Goal: Transaction & Acquisition: Book appointment/travel/reservation

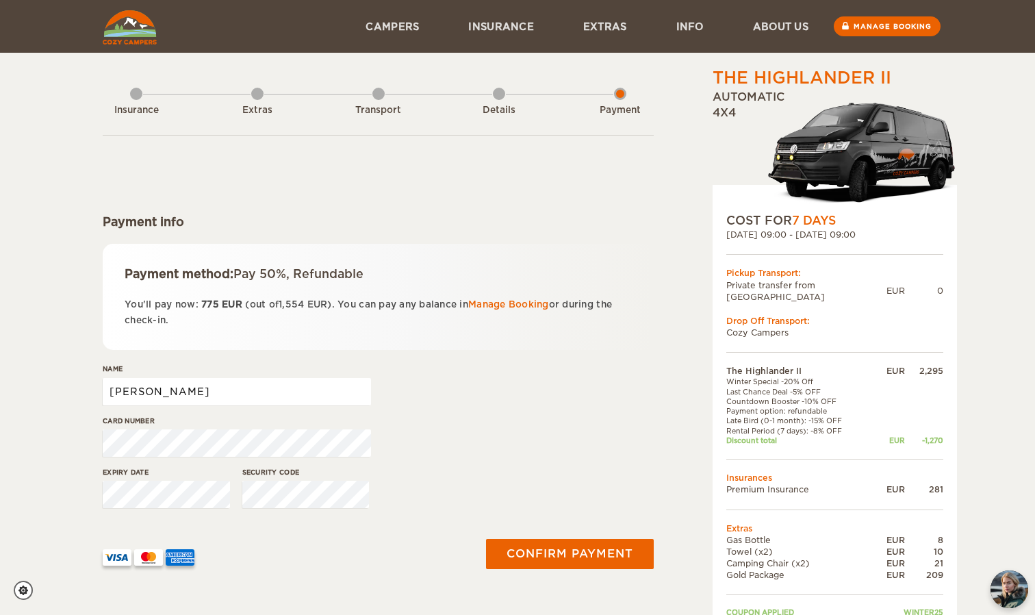
click at [302, 393] on input "Arely Guadalupe" at bounding box center [237, 391] width 268 height 27
drag, startPoint x: 246, startPoint y: 391, endPoint x: 2, endPoint y: 345, distance: 248.1
click at [103, 378] on input "Arely Guadalupe" at bounding box center [237, 391] width 268 height 27
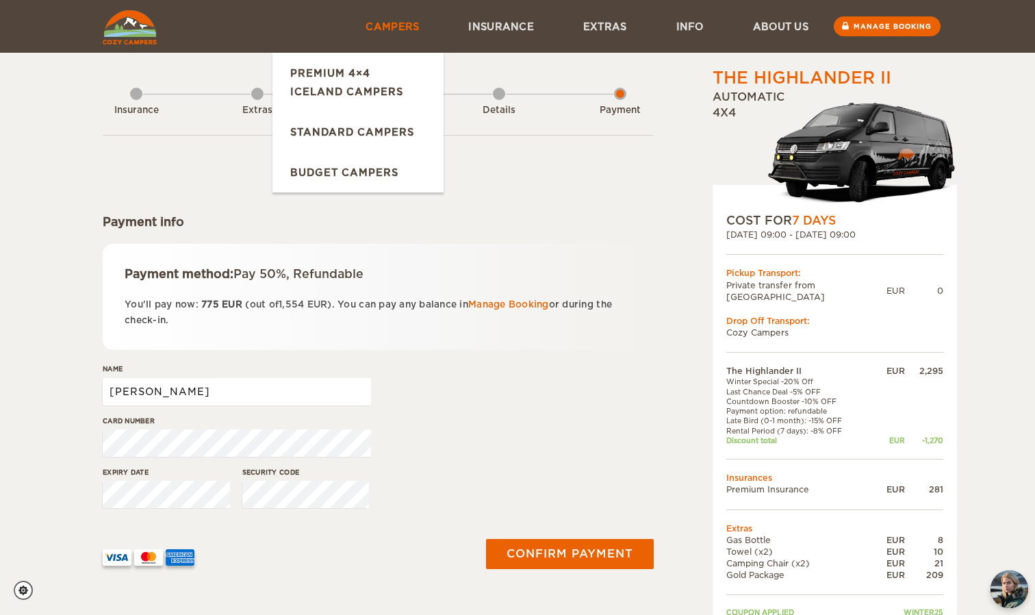
type input "Javier Flores"
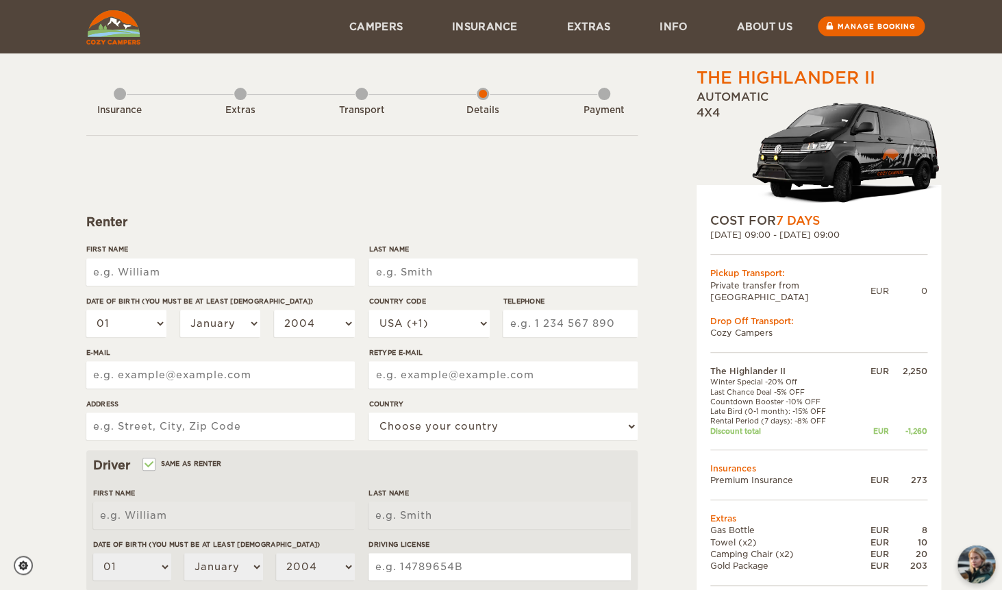
click at [260, 271] on input "First Name" at bounding box center [220, 271] width 268 height 27
type input "Arely Guadalupe"
type input "Loredo Gastelum"
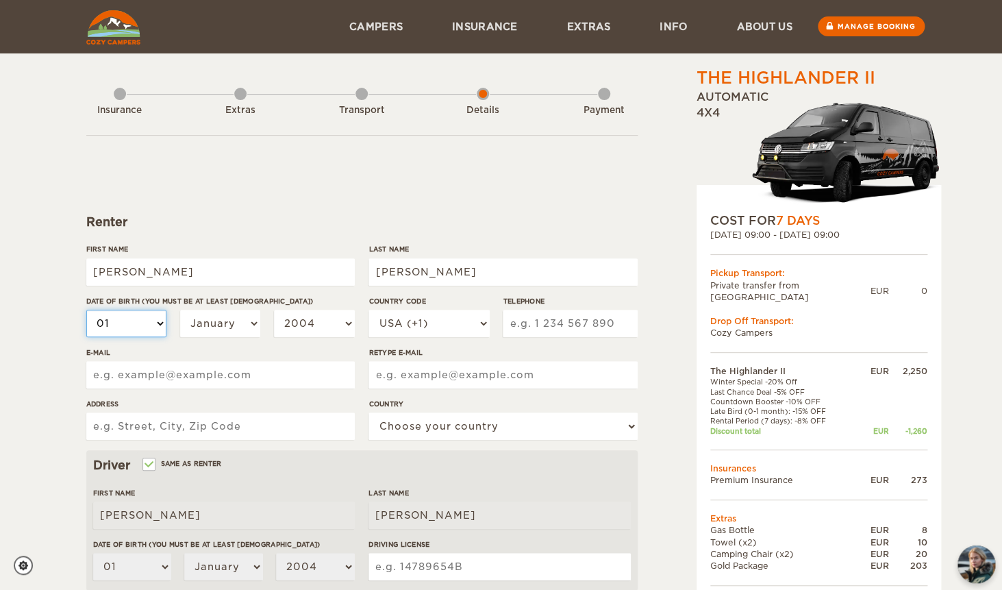
click at [86, 310] on select "01 02 03 04 05 06 07 08 09 10 11 12 13 14 15 16 17 18 19 20 21 22 23 24 25 26 2…" at bounding box center [126, 323] width 81 height 27
select select "22"
click option "22" at bounding box center [0, 0] width 0 height 0
select select "22"
select select "10"
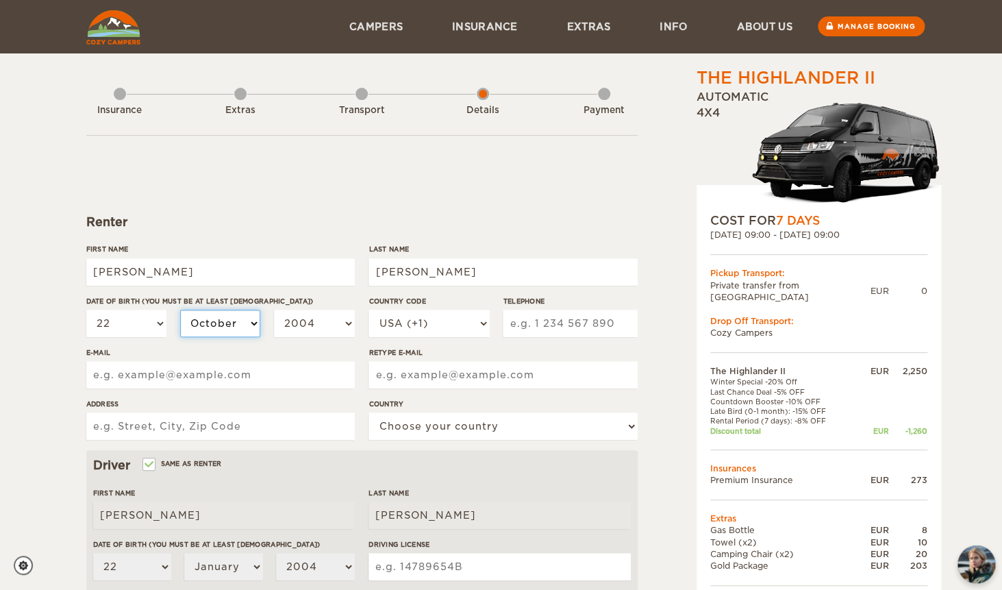
click option "October" at bounding box center [0, 0] width 0 height 0
select select "10"
click at [296, 340] on div "01 02 03 04 05 06 07 08 09 10 11 12 13 14 15 16 17 18 19 20 21 22 23 24 25 26 2…" at bounding box center [220, 329] width 268 height 38
click at [274, 310] on select "2004 2003 2002 2001 2000 1999 1998 1997 1996 1995 1994 1993 1992 1991 1990 1989…" at bounding box center [314, 323] width 81 height 27
select select "1990"
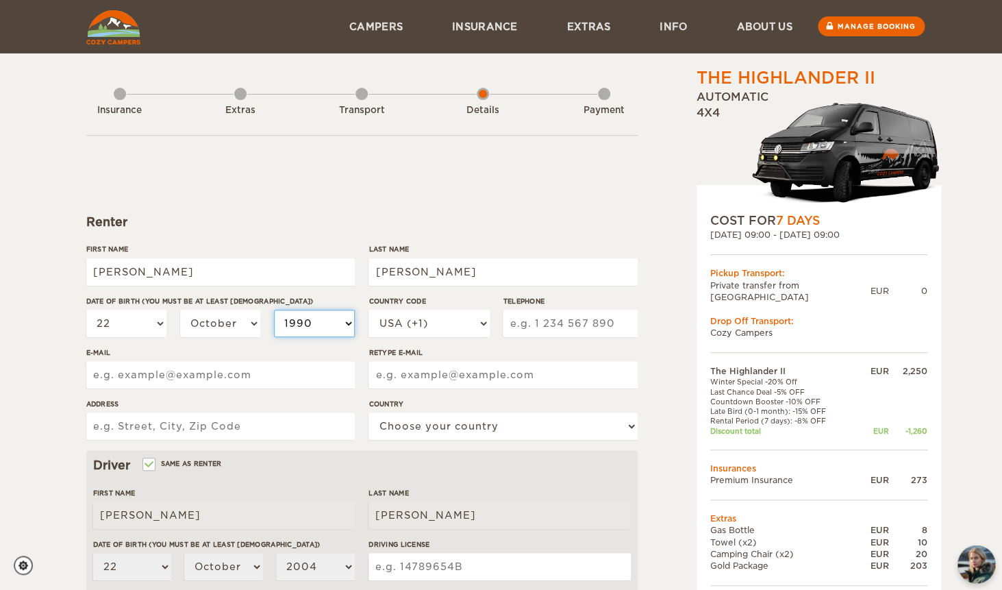
click option "1990" at bounding box center [0, 0] width 0 height 0
select select "1990"
click at [368, 310] on select "USA (+1) UK (+44) Germany (+49) Algeria (+213) Andorra (+376) Angola (+244) Ang…" at bounding box center [428, 323] width 121 height 27
select select "52"
click option "Mexico (+52)" at bounding box center [0, 0] width 0 height 0
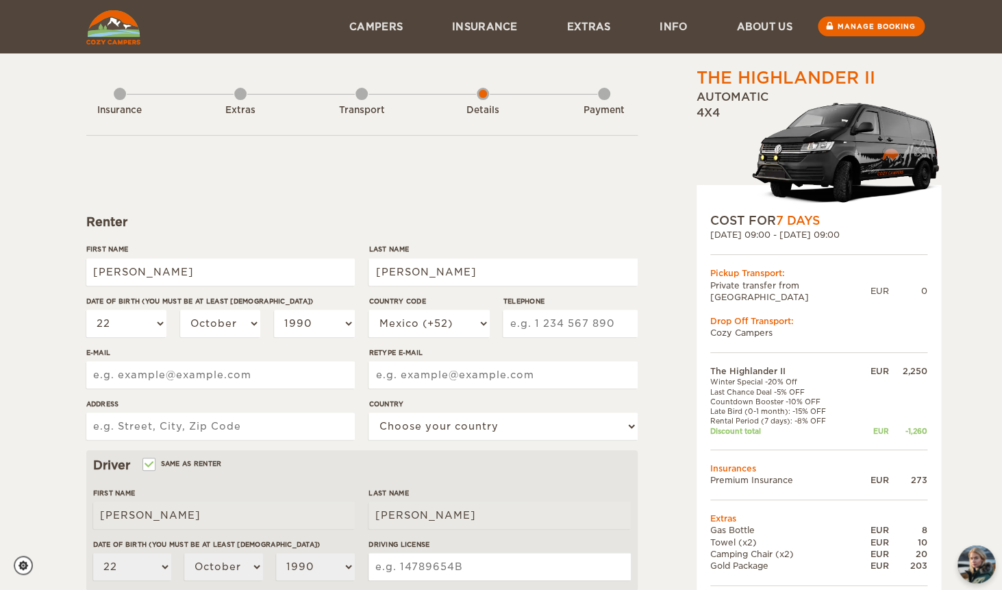
click at [548, 329] on input "Telephone" at bounding box center [570, 323] width 134 height 27
type input "6671029672"
click at [242, 381] on input "E-mail" at bounding box center [220, 374] width 268 height 27
drag, startPoint x: 275, startPoint y: 379, endPoint x: 64, endPoint y: 366, distance: 212.0
click at [86, 366] on input "loredoarely@gmail.com" at bounding box center [220, 374] width 268 height 27
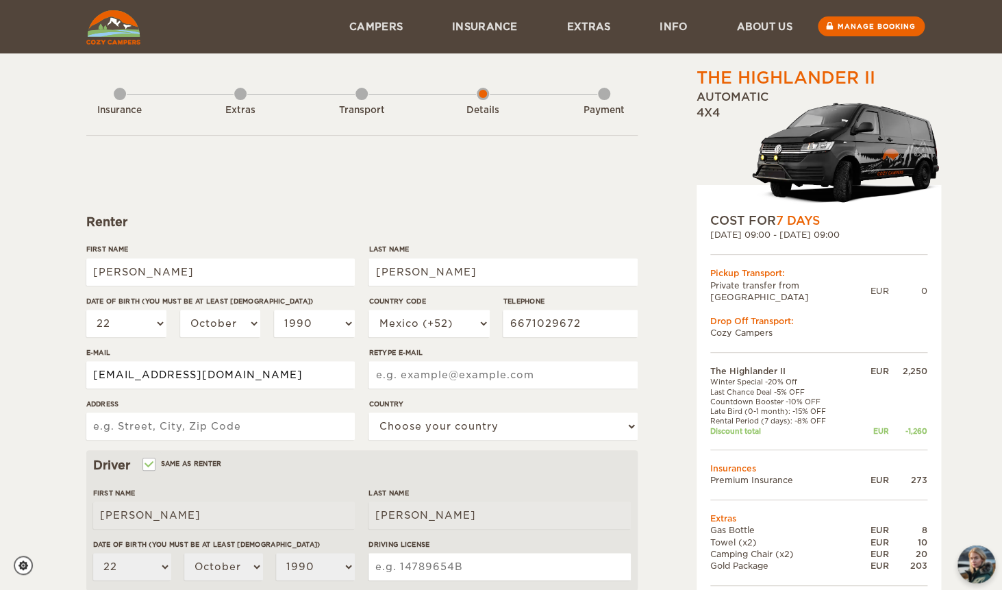
type input "loredoarely@gmail.com"
click at [436, 373] on input "Retype E-mail" at bounding box center [502, 374] width 268 height 27
paste input "loredoarely@gmail.com"
type input "loredoarely@gmail.com"
click at [245, 436] on input "Address" at bounding box center [220, 425] width 268 height 27
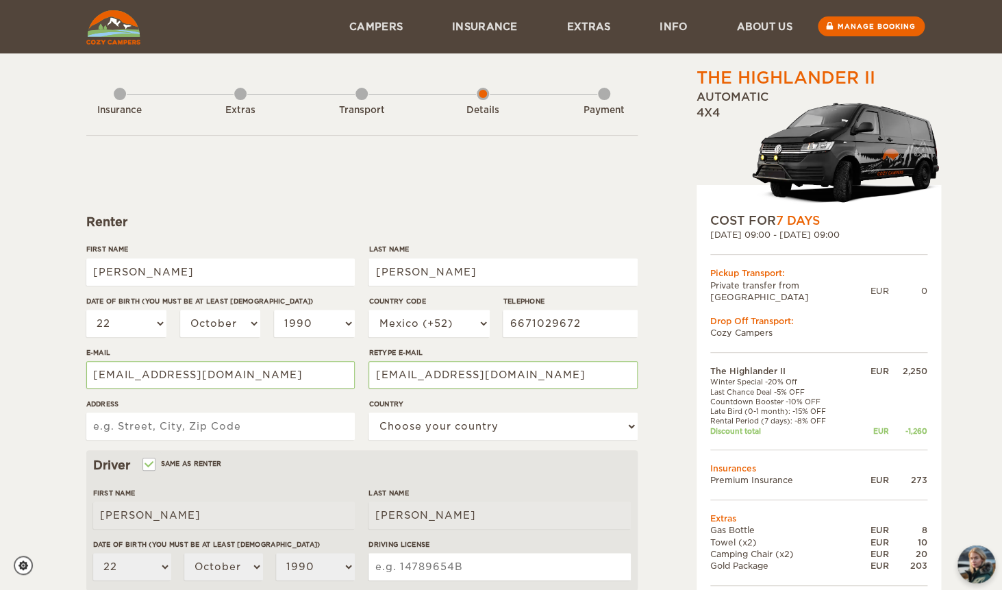
click at [225, 427] on input "Address" at bounding box center [220, 425] width 268 height 27
type input "blvd. dr. jesus kumate rodriguez 5420-11A"
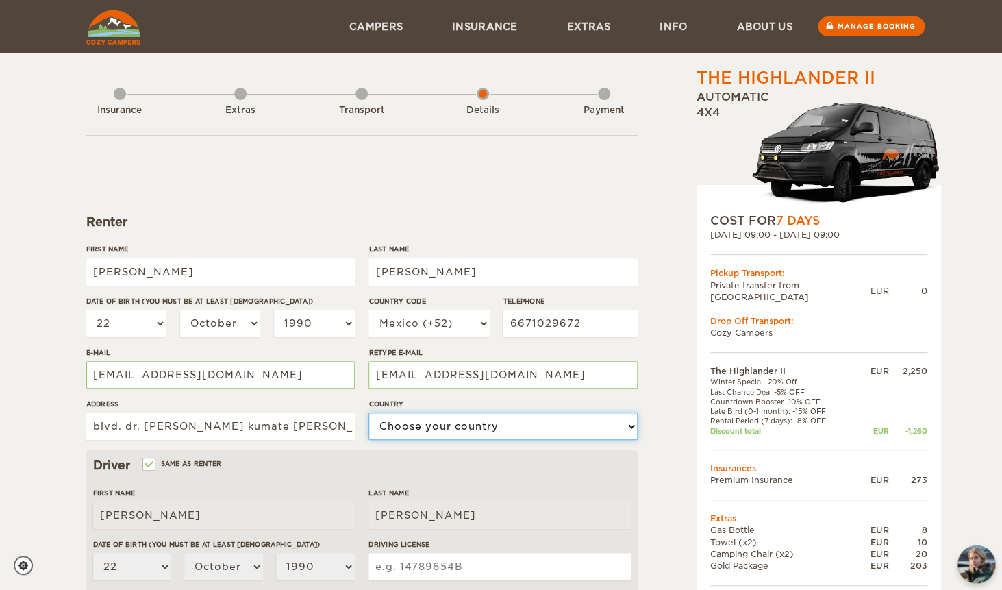
click at [368, 412] on select "Choose your country United States United Kingdom Germany Afghanistan Albania Al…" at bounding box center [502, 425] width 268 height 27
select select "133"
click option "Mexico" at bounding box center [0, 0] width 0 height 0
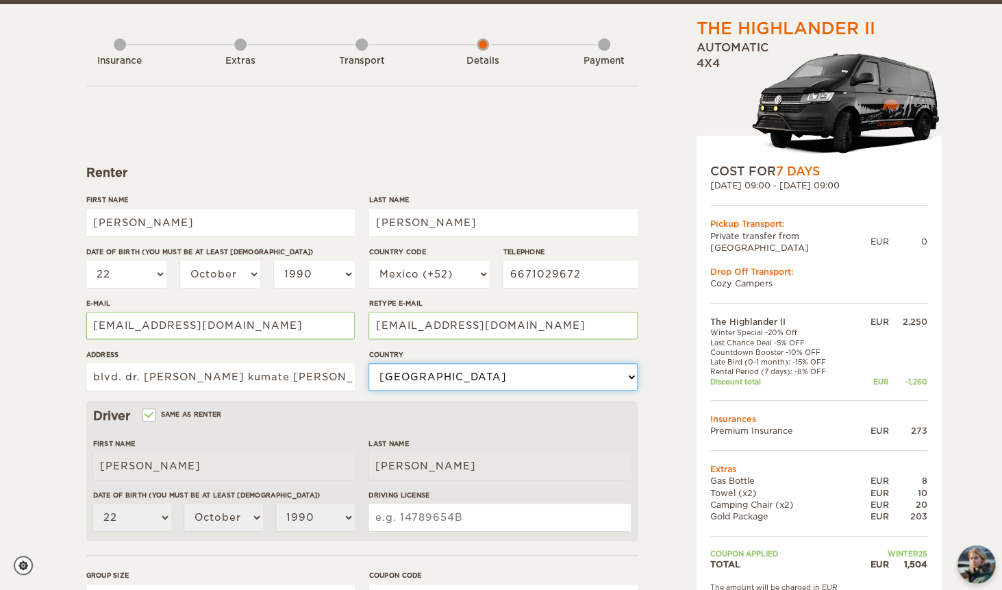
scroll to position [68, 0]
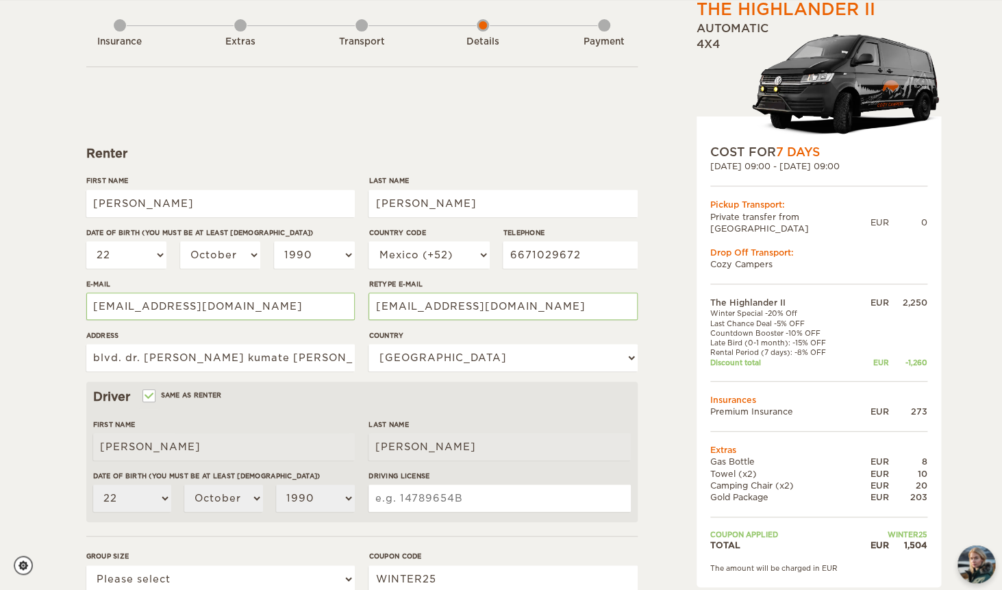
click at [416, 502] on input "Driving License" at bounding box center [499, 497] width 262 height 27
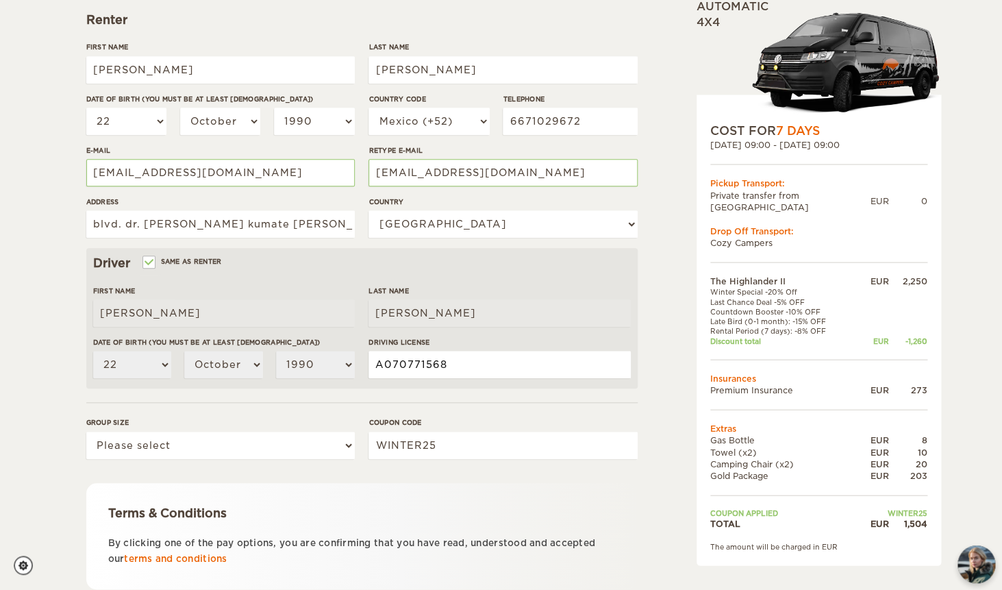
scroll to position [208, 0]
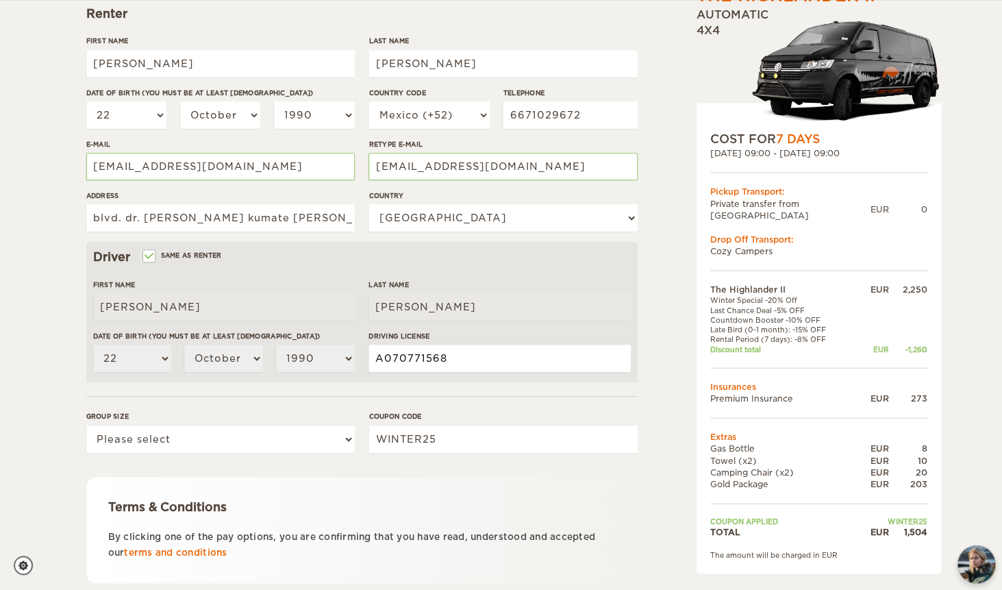
type input "A070771568"
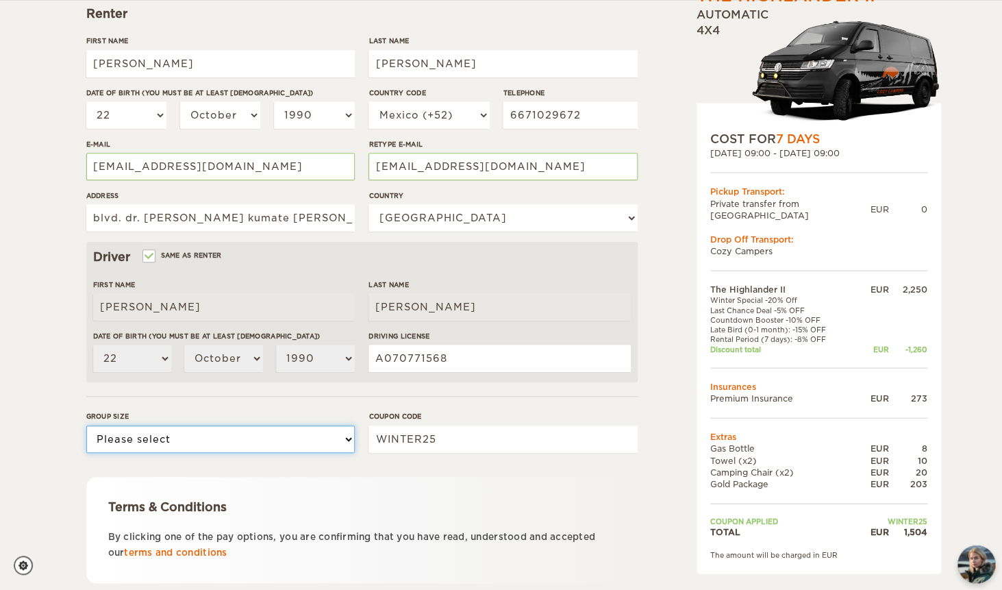
select select "2"
click option "2" at bounding box center [0, 0] width 0 height 0
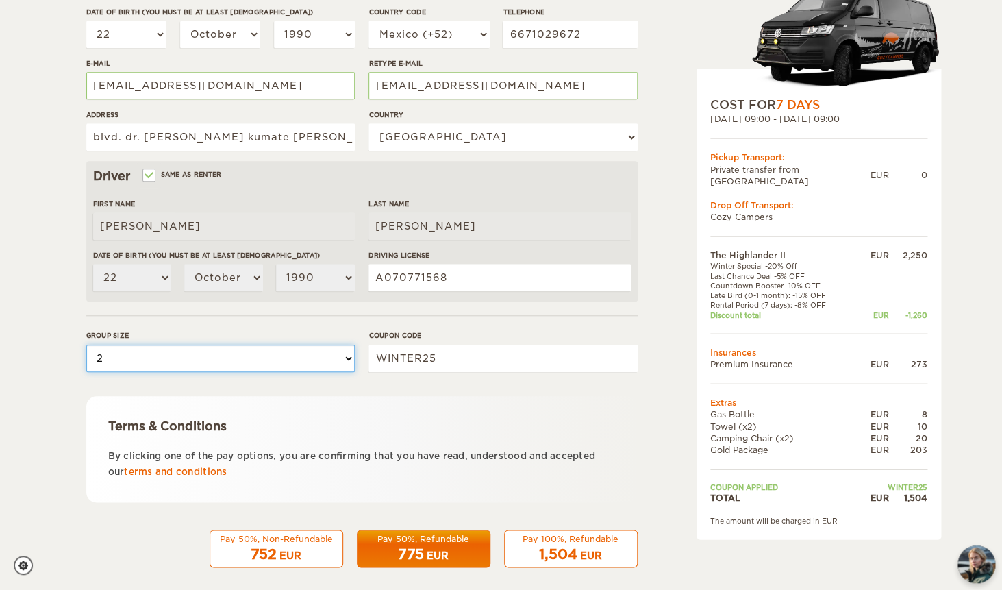
scroll to position [302, 0]
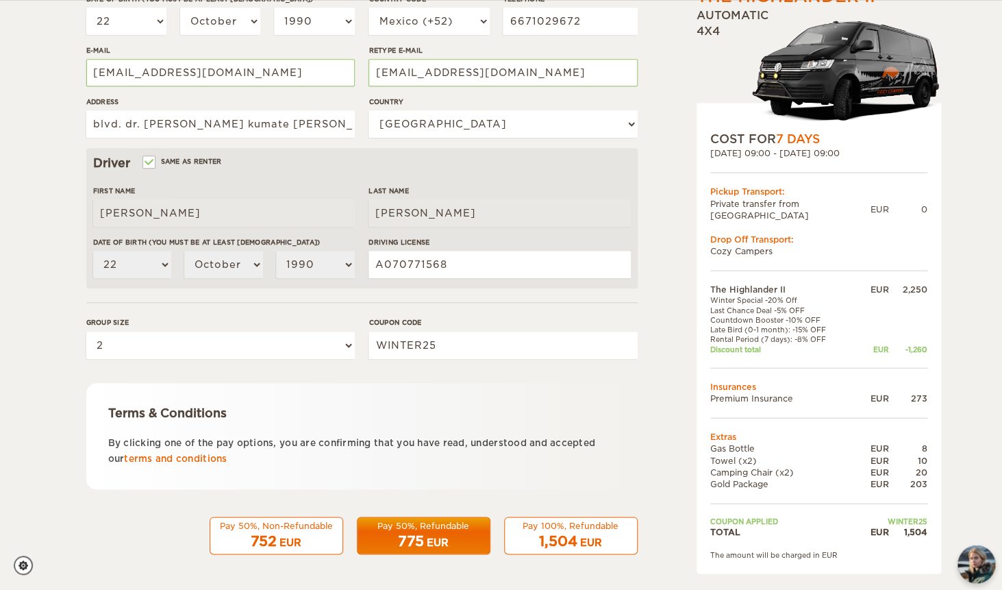
click at [433, 538] on div "EUR" at bounding box center [438, 543] width 22 height 14
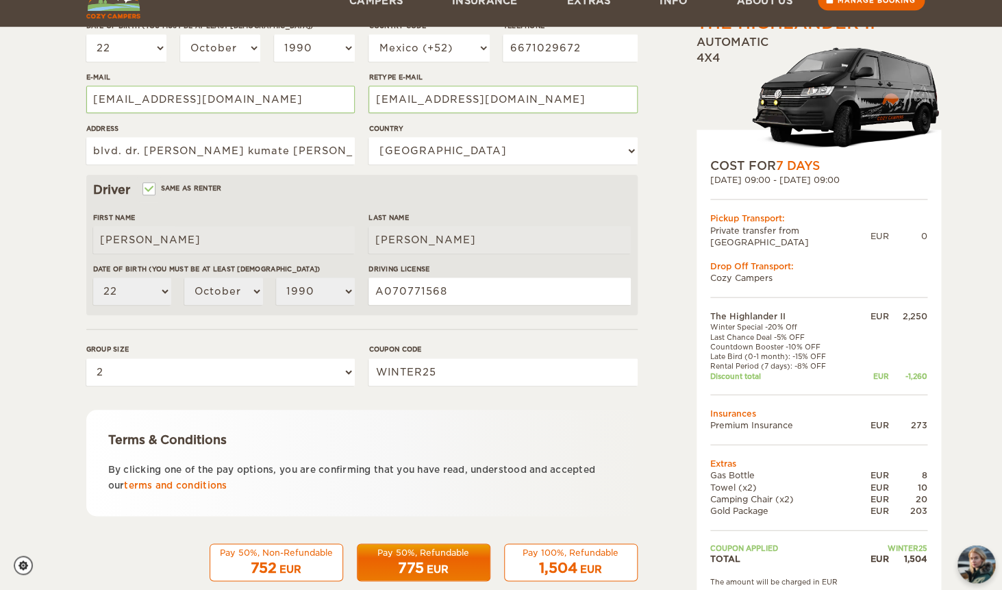
scroll to position [273, 0]
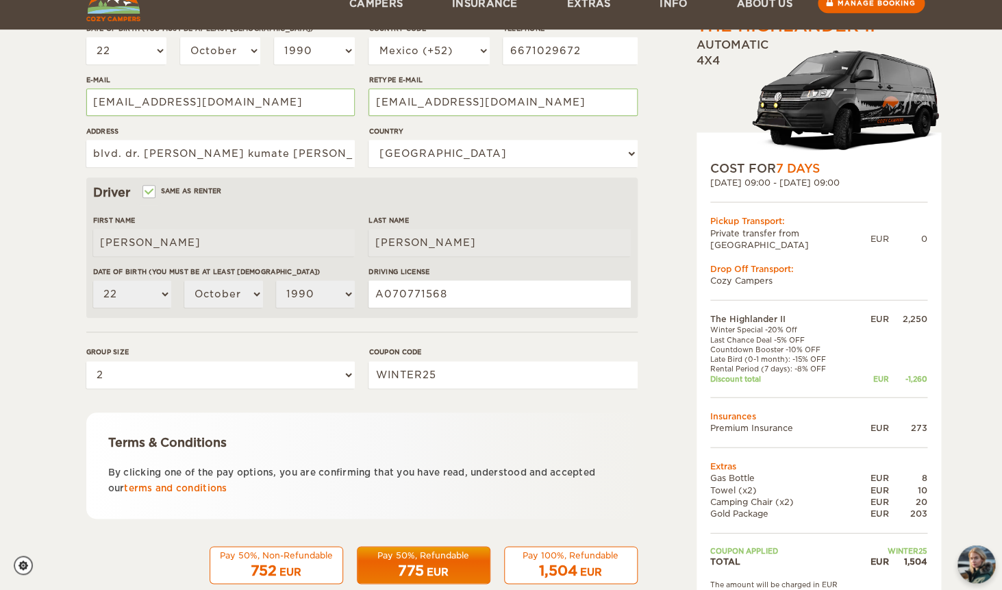
click at [411, 555] on div "Pay 50%, Refundable" at bounding box center [424, 555] width 116 height 12
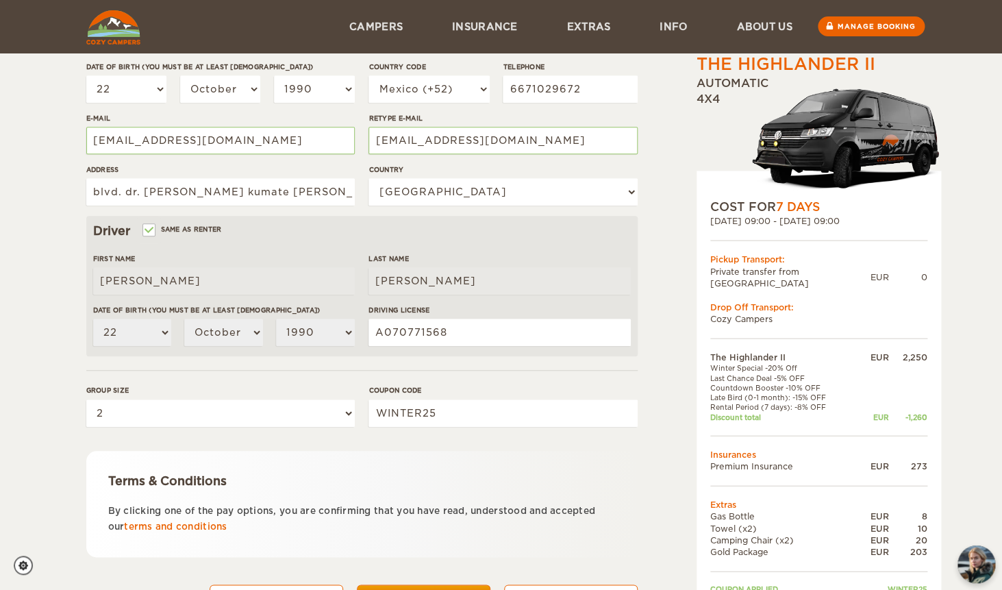
scroll to position [302, 0]
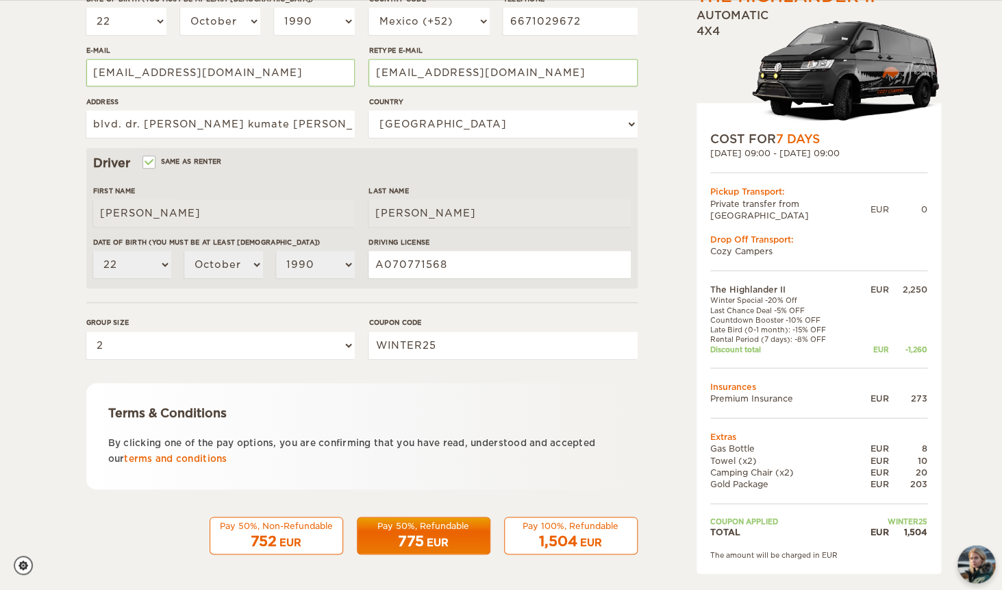
click at [421, 525] on div "Pay 50%, Refundable" at bounding box center [424, 526] width 116 height 12
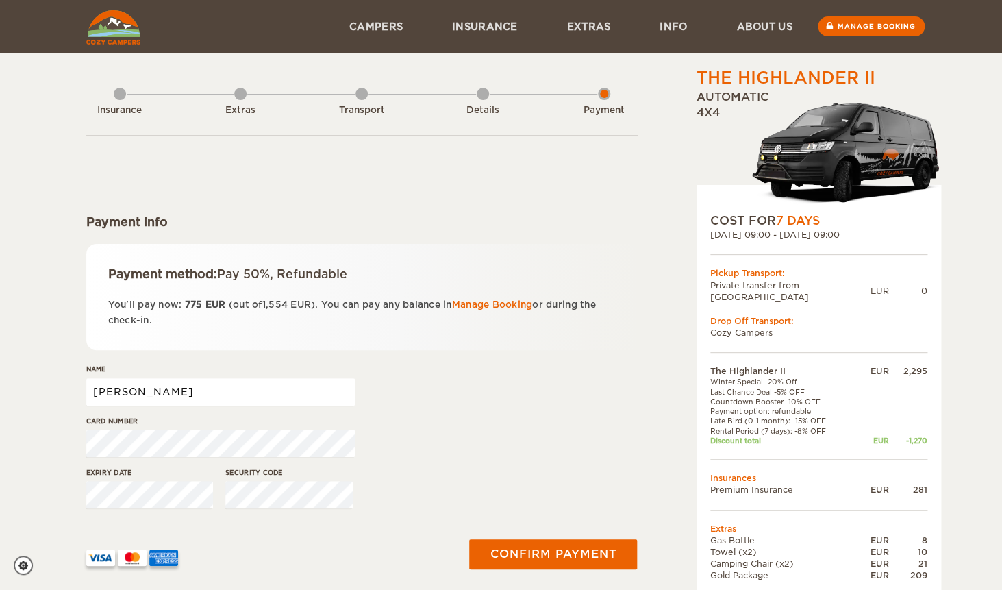
drag, startPoint x: 275, startPoint y: 399, endPoint x: -34, endPoint y: 357, distance: 310.9
drag, startPoint x: 216, startPoint y: 395, endPoint x: -4, endPoint y: 347, distance: 225.7
click at [86, 378] on input "Arely Guadalupe" at bounding box center [220, 391] width 268 height 27
type input "Javier Flores"
click at [423, 410] on div "Name Javier Flores" at bounding box center [361, 389] width 551 height 51
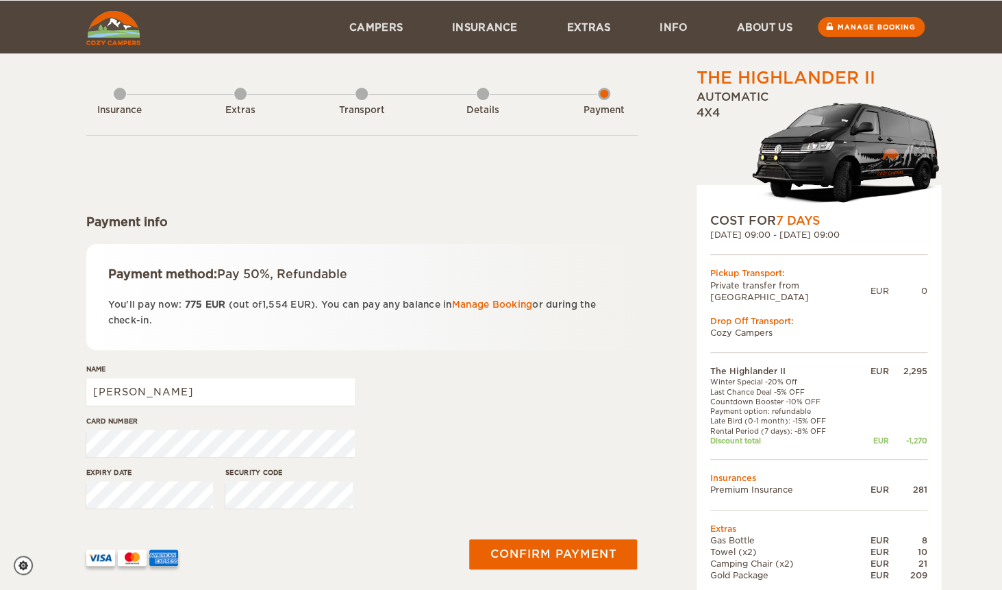
scroll to position [90, 0]
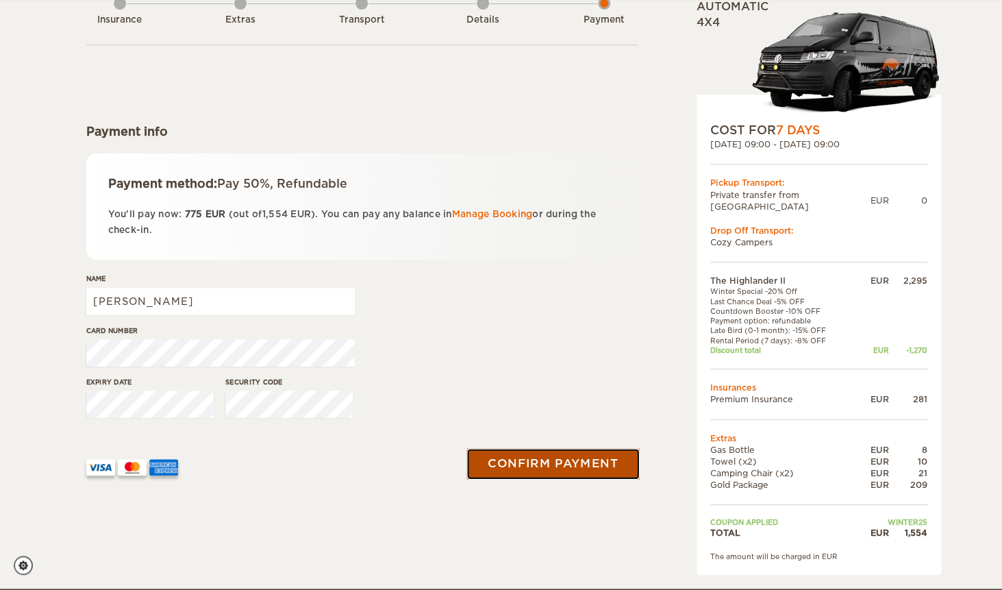
click at [573, 468] on button "Confirm payment" at bounding box center [553, 464] width 173 height 31
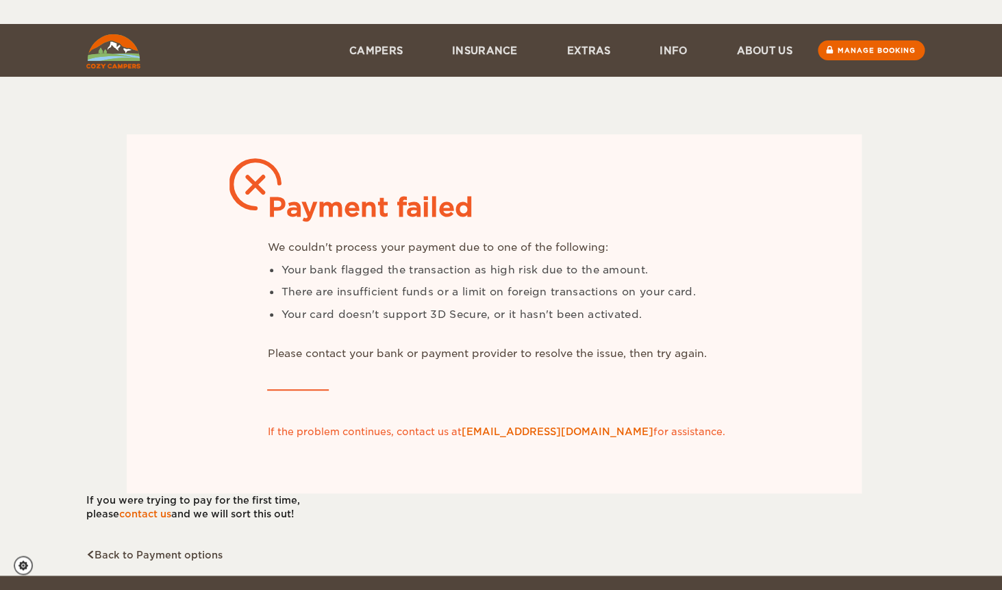
scroll to position [103, 0]
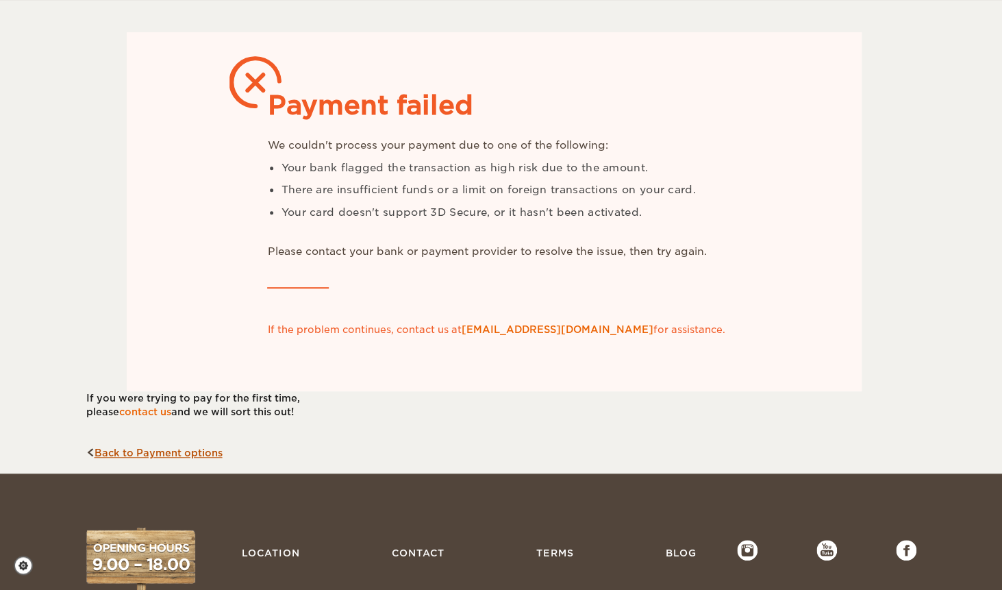
click at [201, 453] on link "Back to Payment options" at bounding box center [154, 452] width 136 height 11
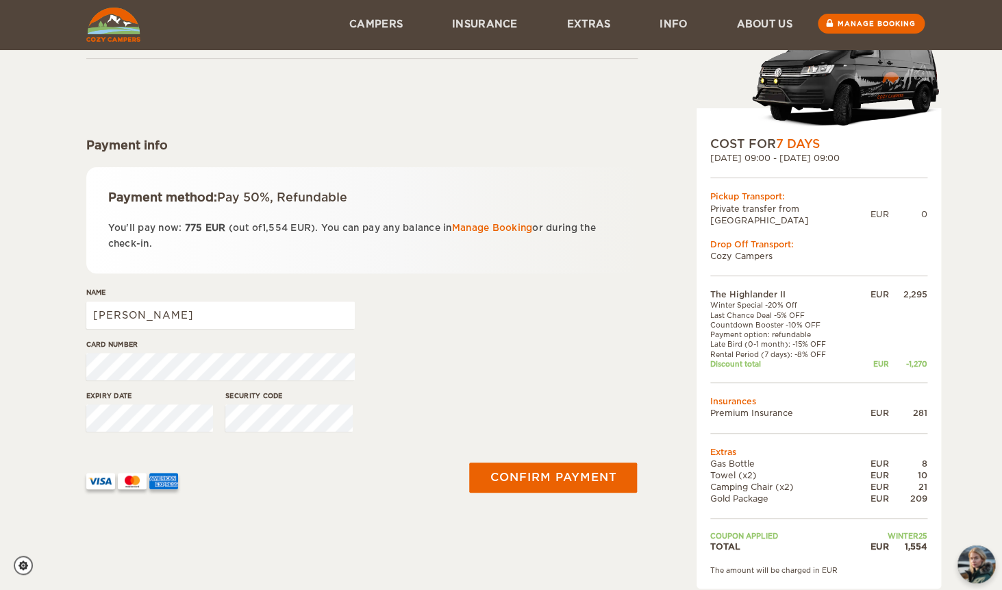
scroll to position [74, 0]
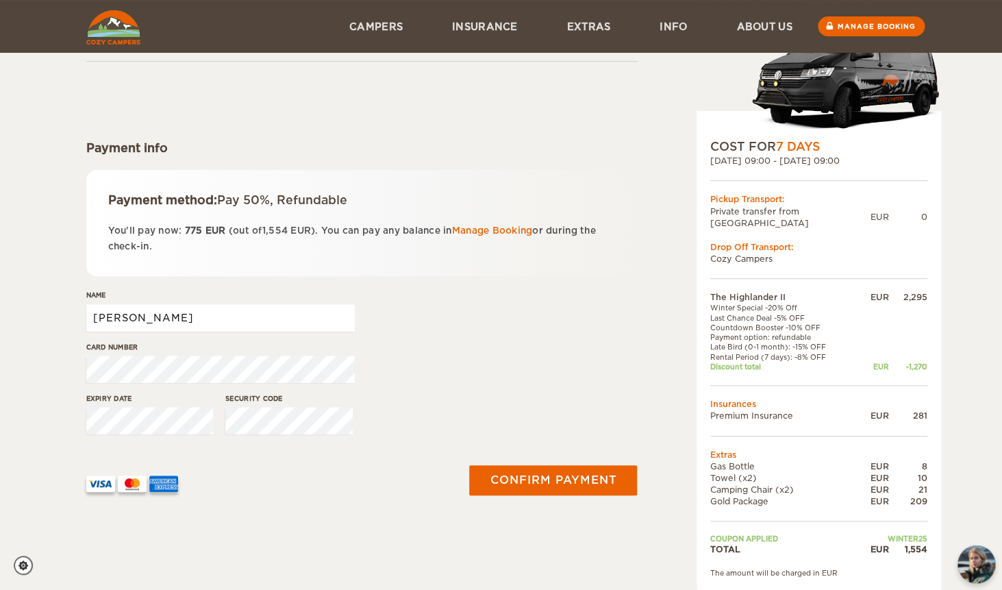
click at [267, 314] on input "Arely Guadalupe" at bounding box center [220, 317] width 268 height 27
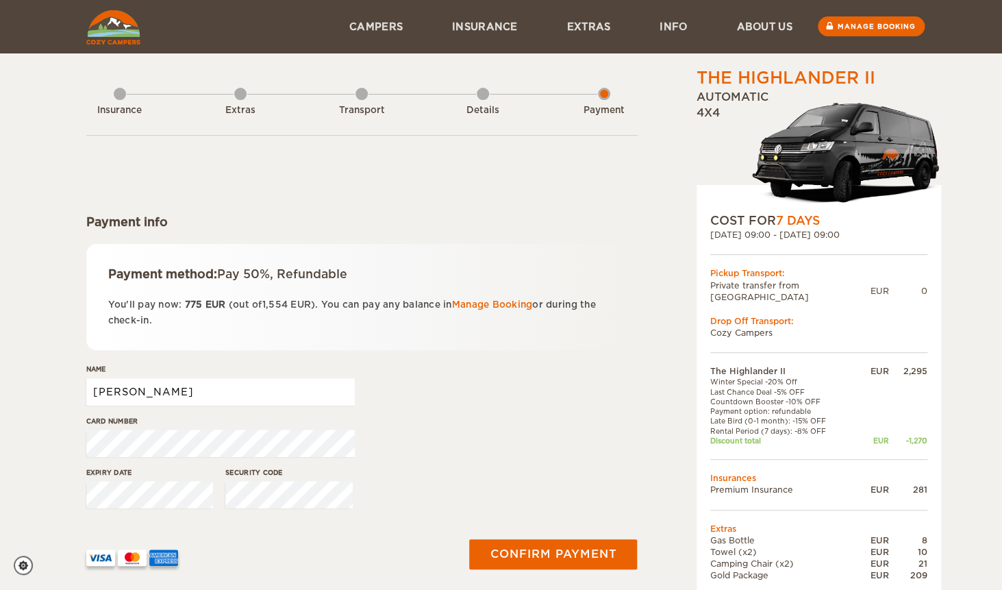
click at [262, 393] on input "[PERSON_NAME]" at bounding box center [220, 391] width 268 height 27
type input "[PERSON_NAME] [PERSON_NAME]"
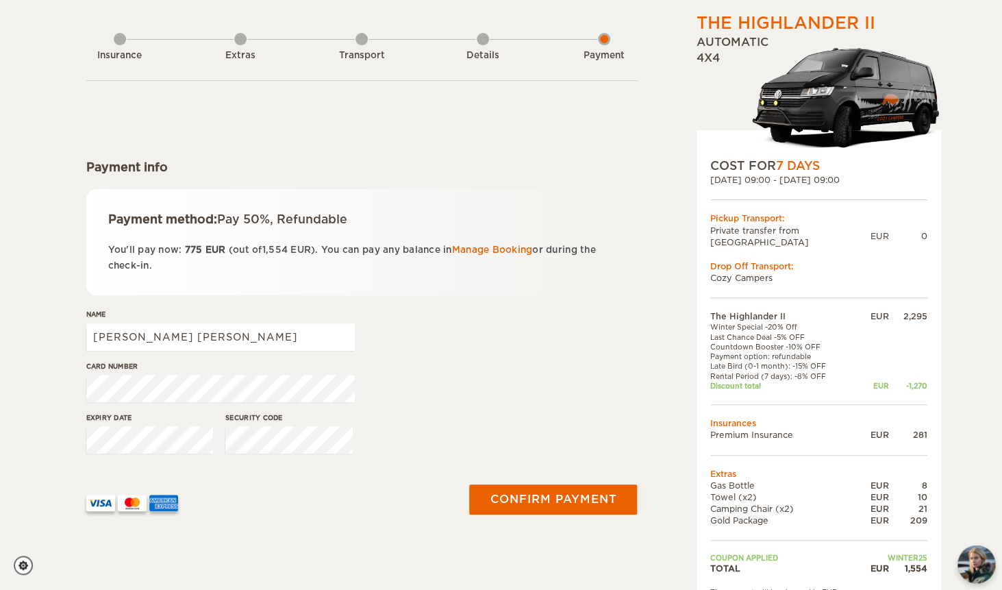
scroll to position [73, 0]
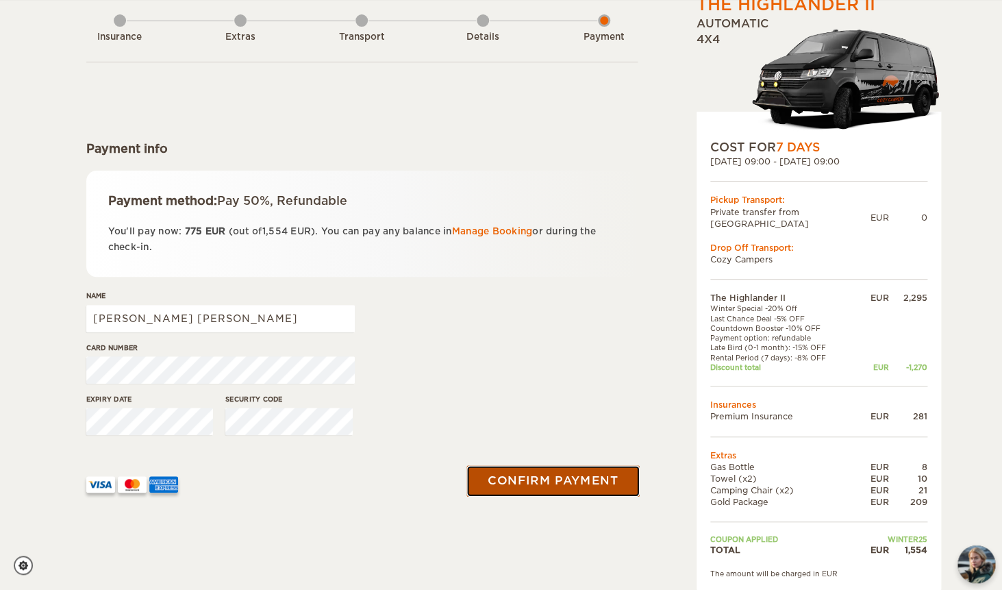
click at [538, 477] on button "Confirm payment" at bounding box center [553, 481] width 173 height 31
